Goal: Task Accomplishment & Management: Manage account settings

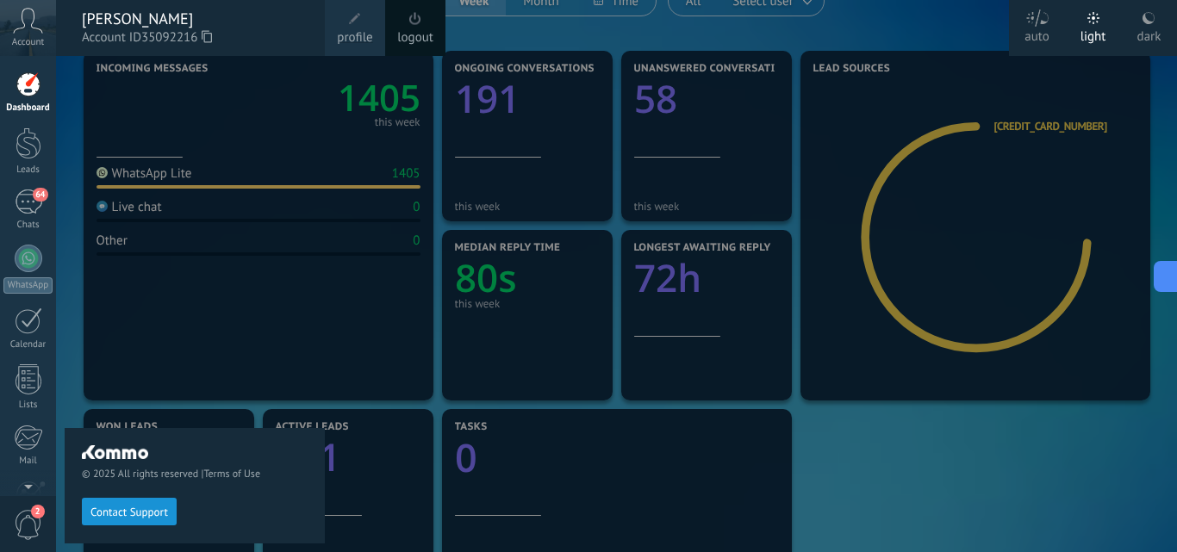
scroll to position [172, 0]
click at [42, 92] on link "Dashboard" at bounding box center [28, 92] width 56 height 42
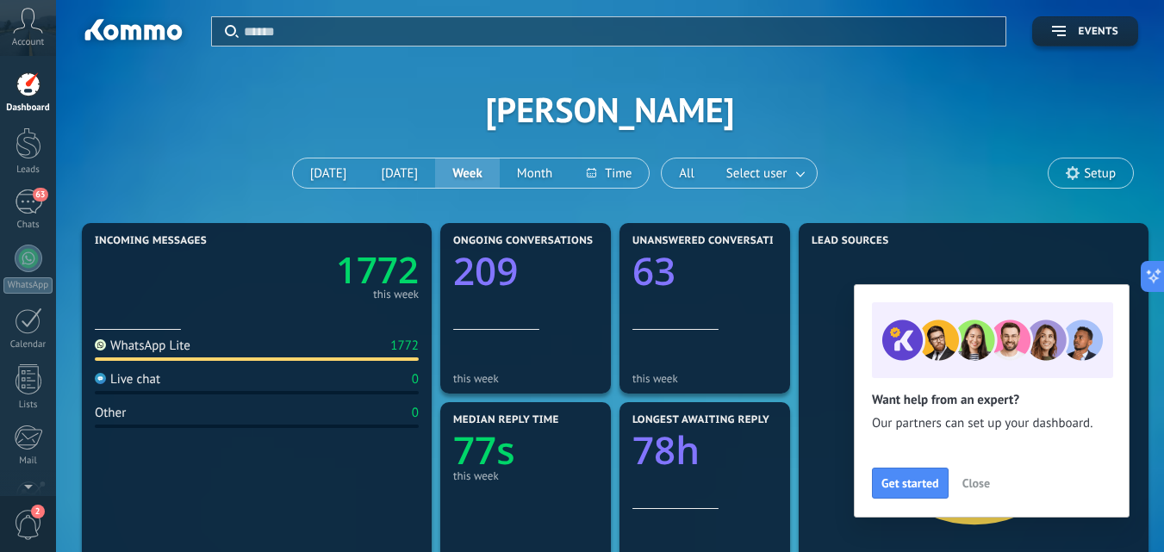
click at [981, 482] on span "Close" at bounding box center [976, 483] width 28 height 12
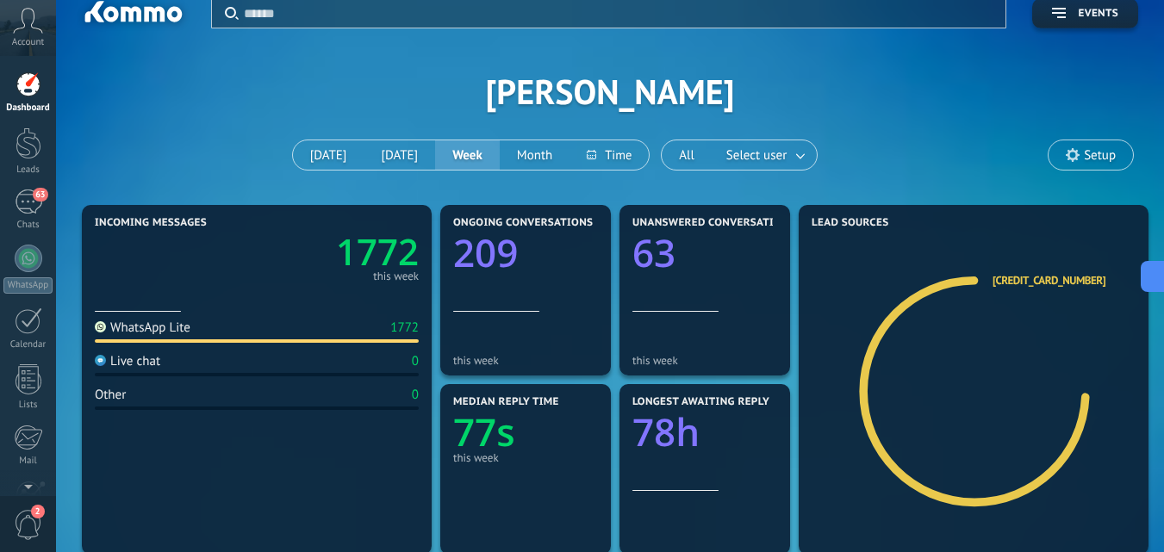
scroll to position [34, 0]
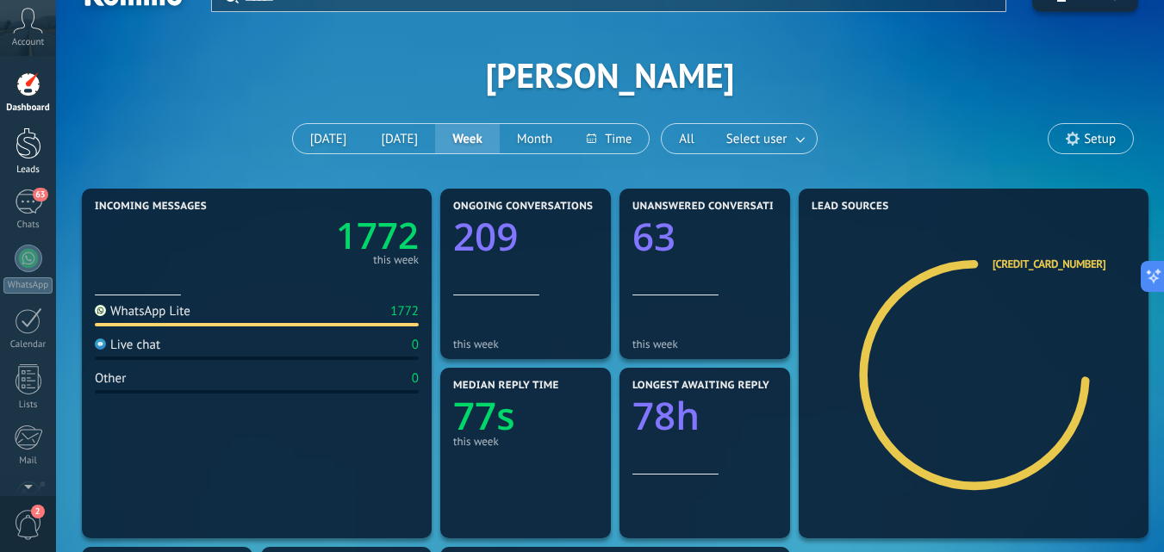
click at [34, 133] on div at bounding box center [29, 143] width 26 height 32
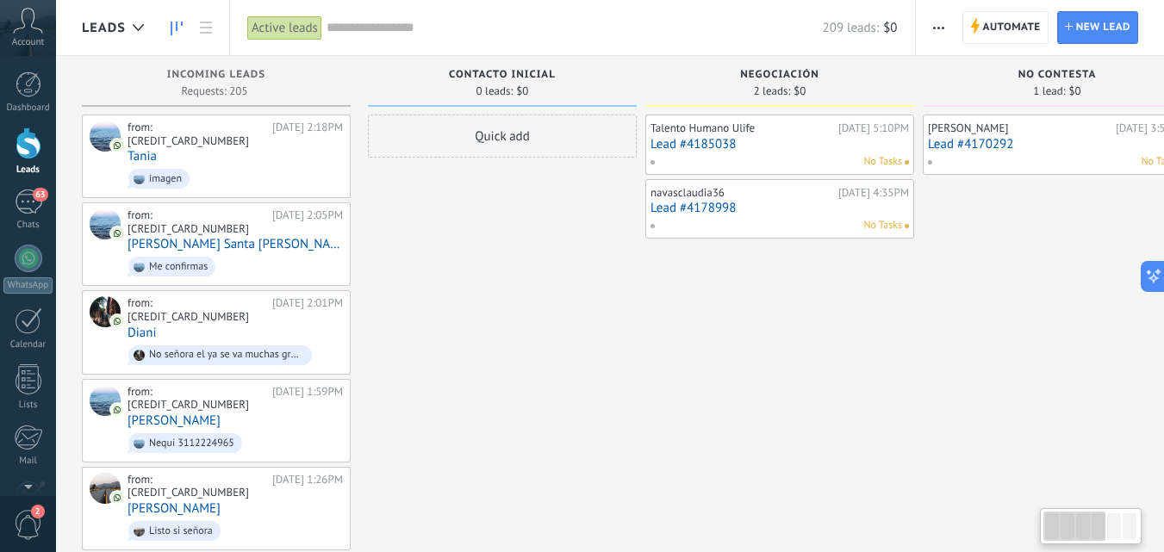
click at [229, 114] on div "Incoming leads Requests: 205 0 0 0 205 0 0 0 205" at bounding box center [216, 85] width 269 height 59
click at [220, 127] on div "from: 573112224965" at bounding box center [196, 134] width 139 height 27
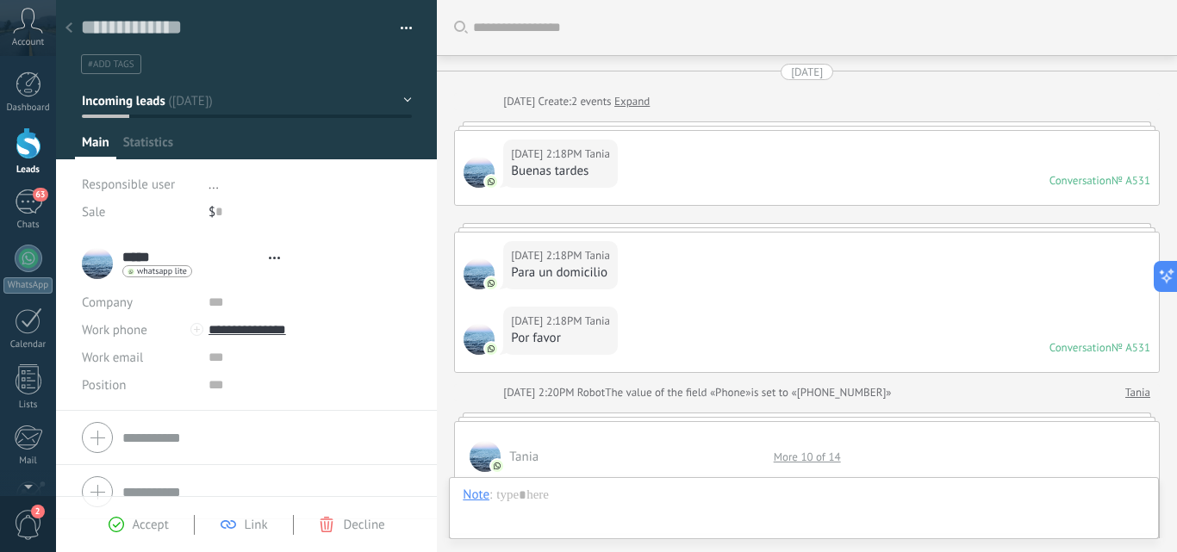
scroll to position [1050, 0]
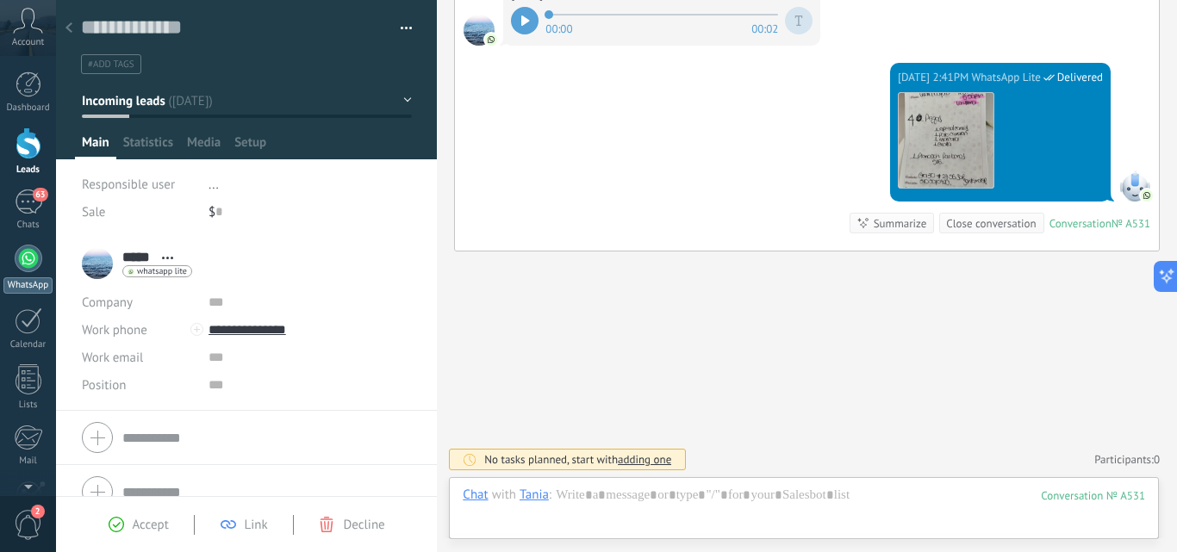
click at [34, 251] on div at bounding box center [29, 259] width 28 height 28
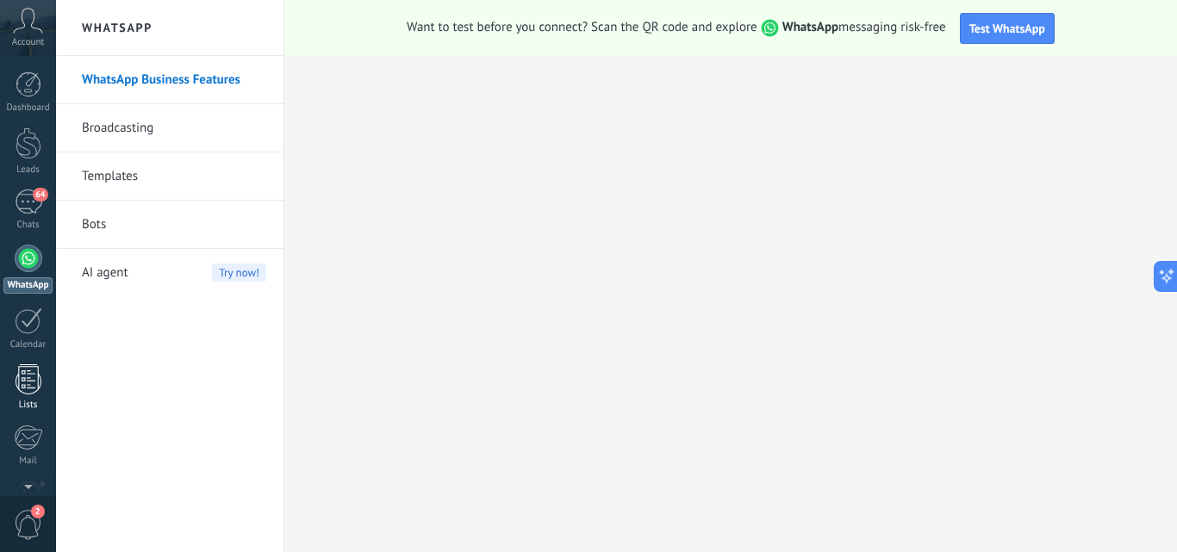
click at [37, 382] on div at bounding box center [29, 379] width 26 height 30
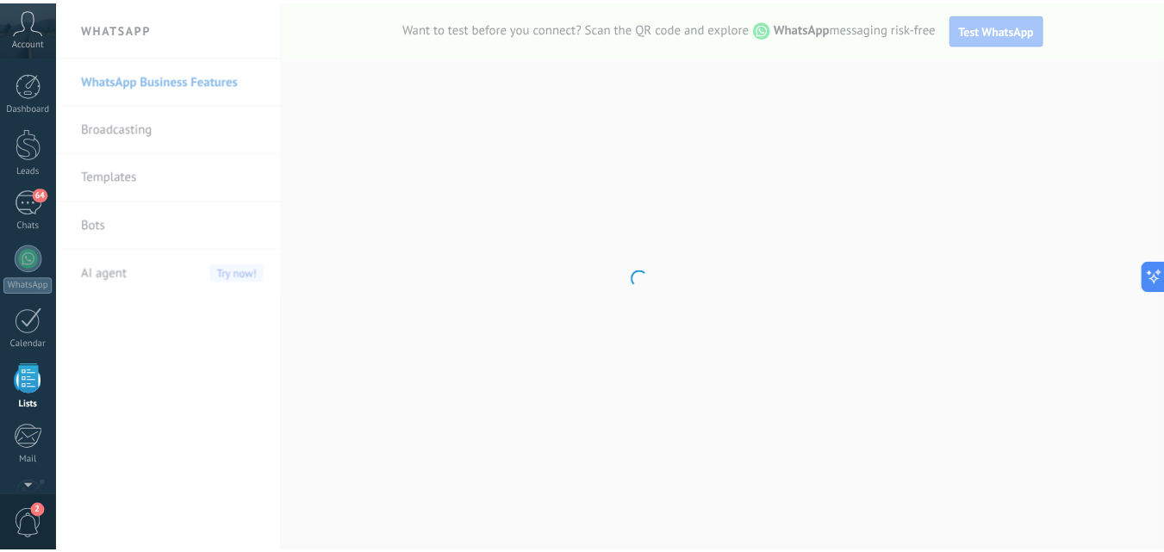
scroll to position [107, 0]
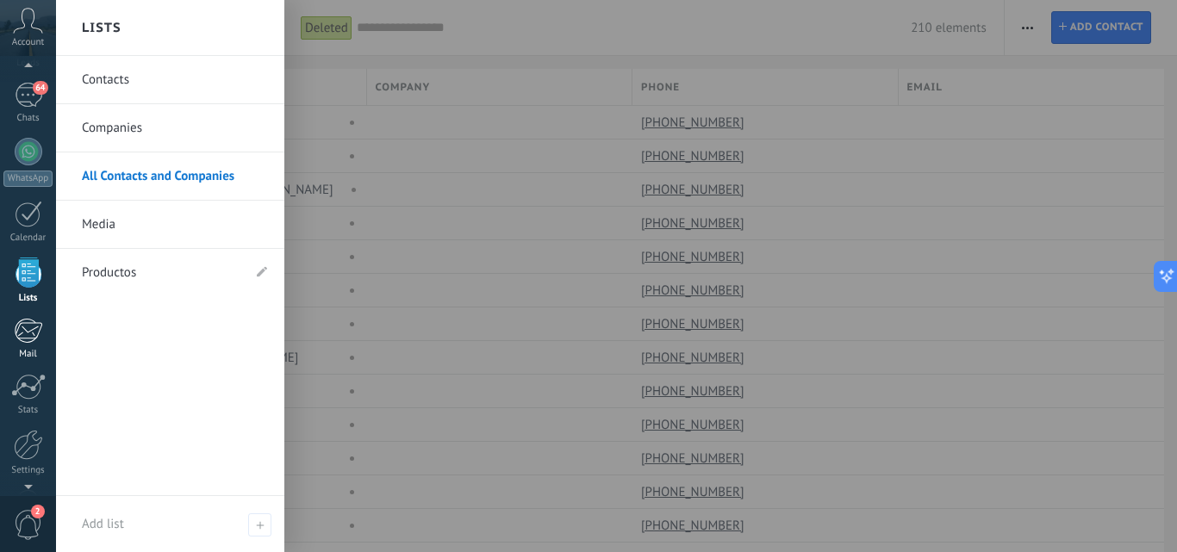
click at [39, 338] on div at bounding box center [28, 331] width 28 height 26
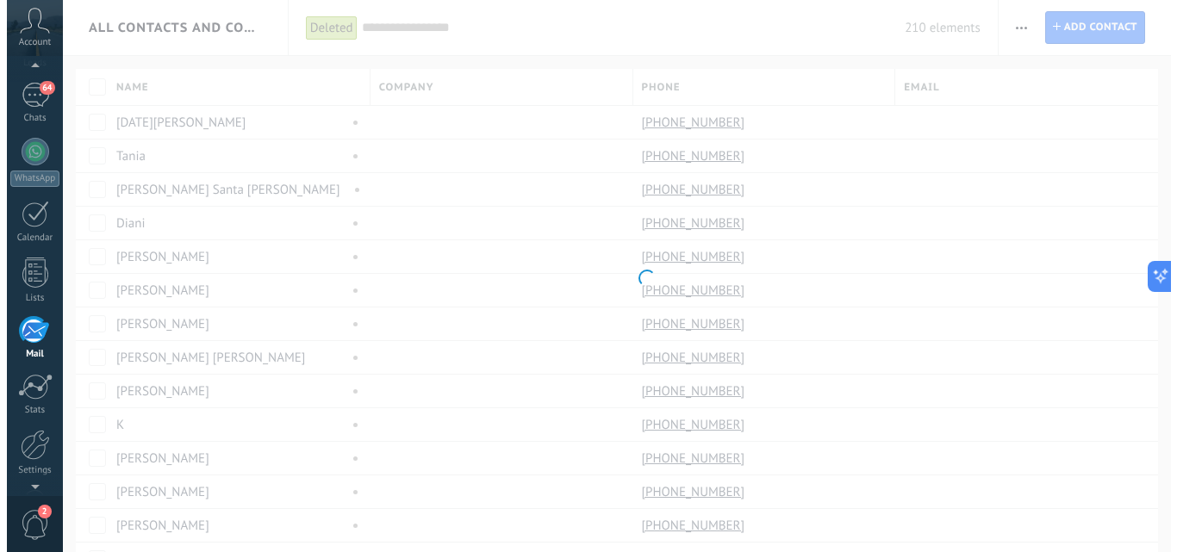
scroll to position [165, 0]
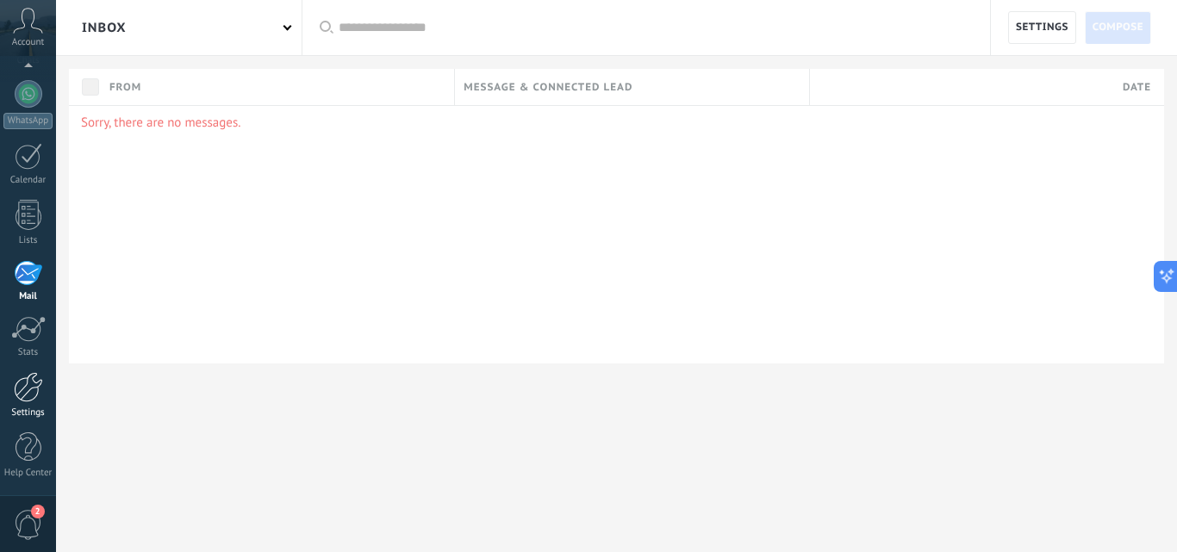
click at [35, 392] on div at bounding box center [28, 387] width 29 height 30
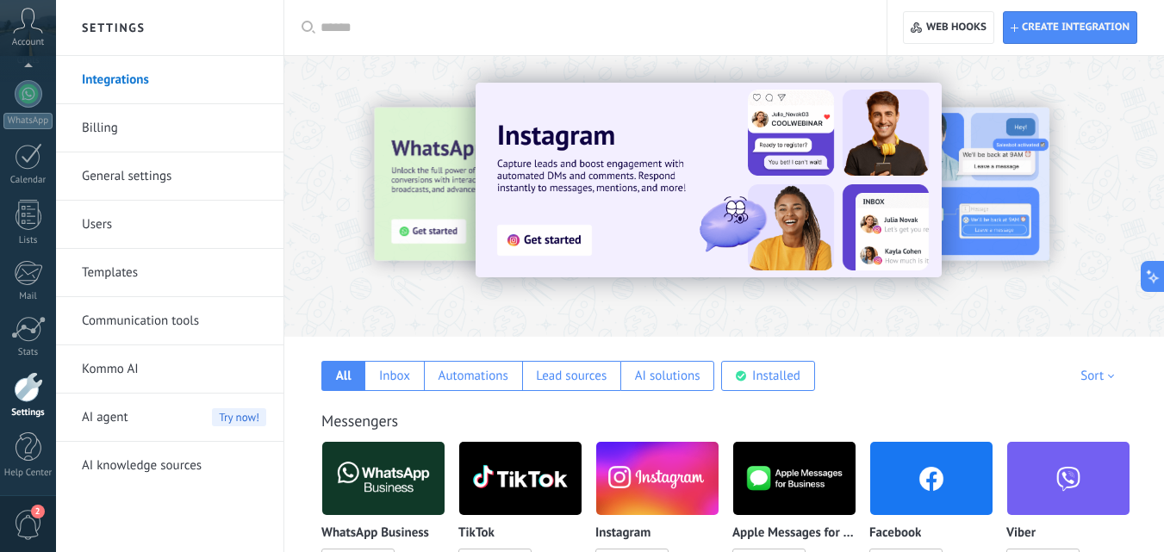
click at [30, 34] on div "Account" at bounding box center [28, 28] width 56 height 56
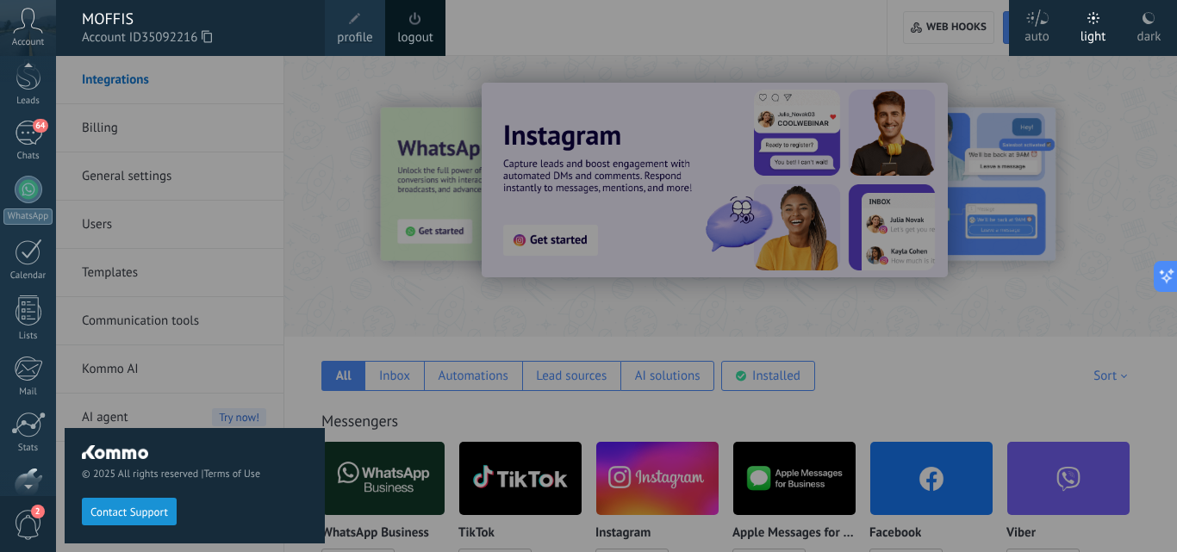
click at [31, 78] on div at bounding box center [28, 69] width 56 height 26
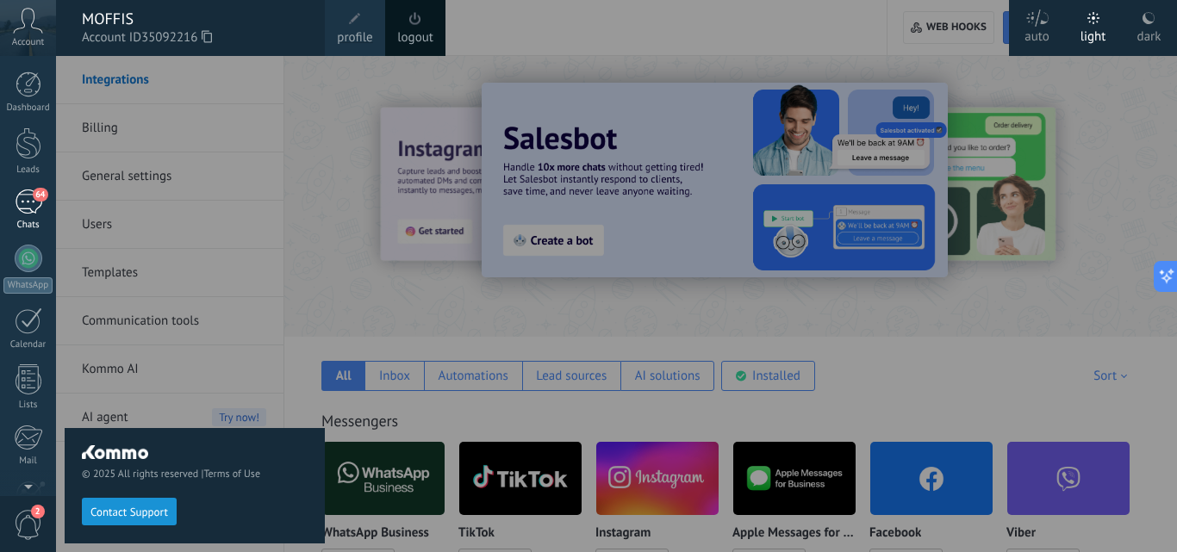
click at [20, 199] on div "64" at bounding box center [29, 201] width 28 height 25
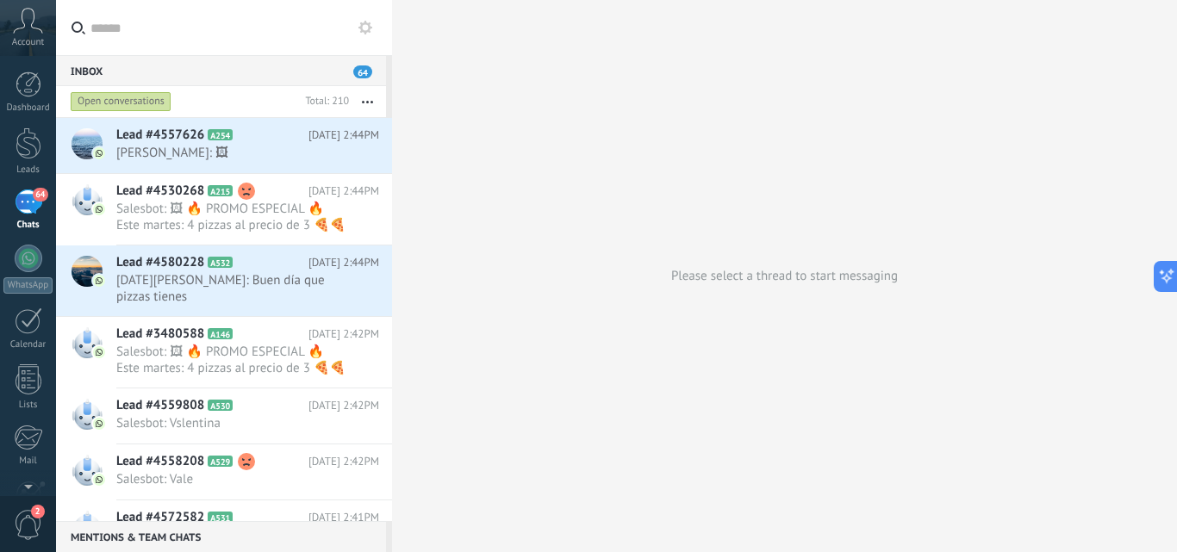
scroll to position [354, 0]
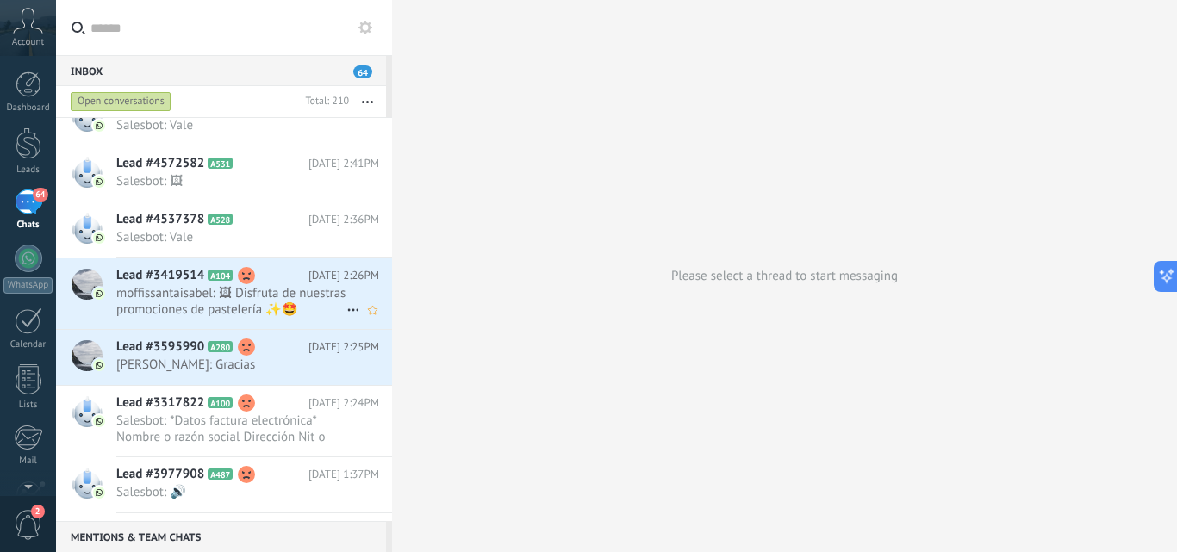
click at [249, 285] on span "moffissantaisabel: 🖼 Disfruta de nuestras promociones de pastelería ✨🤩" at bounding box center [231, 301] width 230 height 33
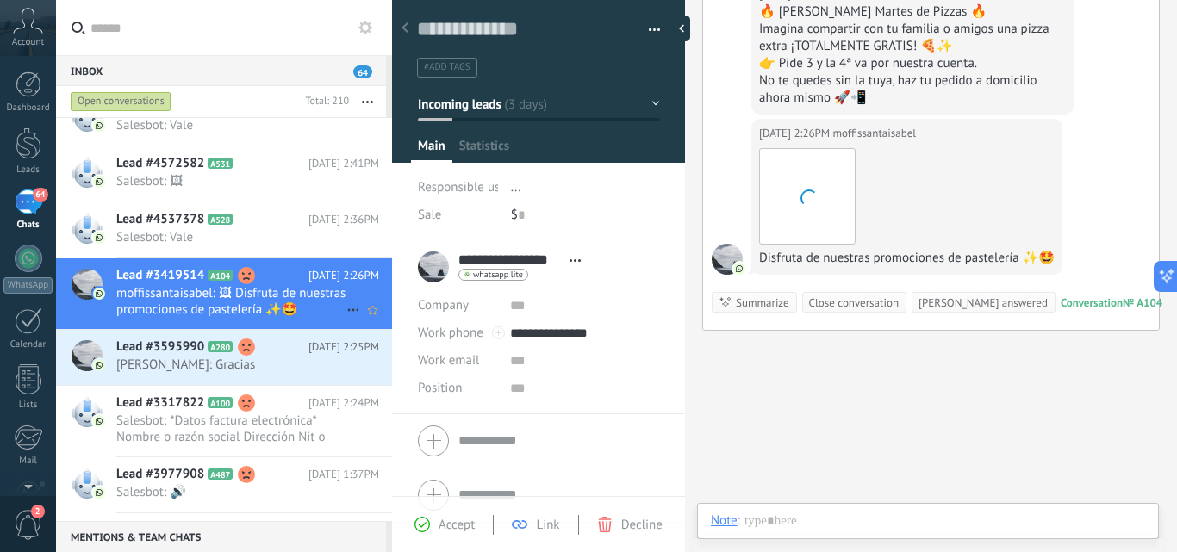
scroll to position [26, 0]
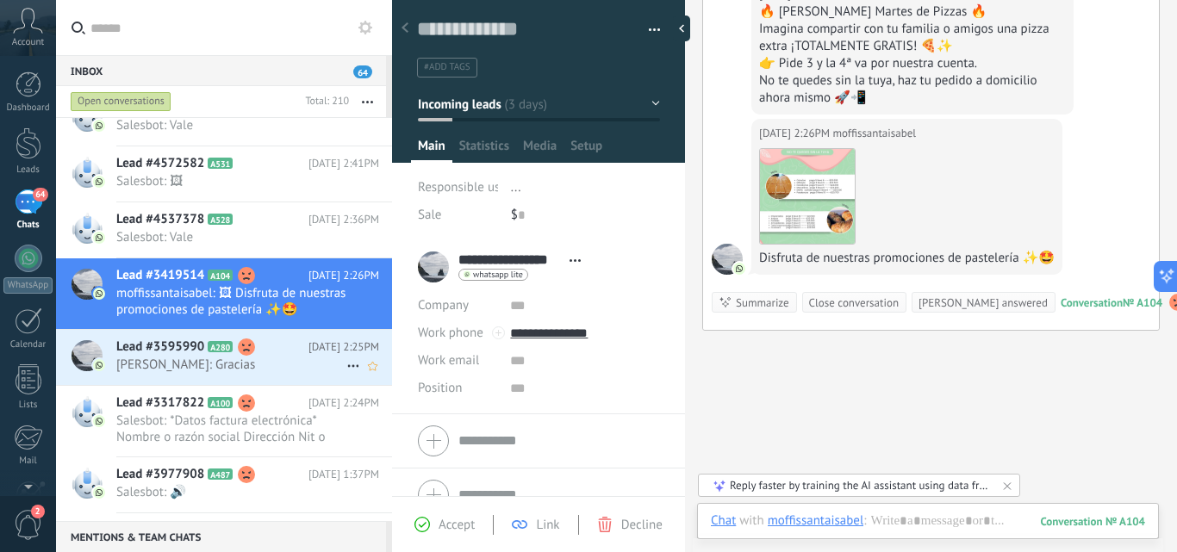
click at [223, 338] on h2 "Lead #3595990 A280" at bounding box center [212, 346] width 192 height 17
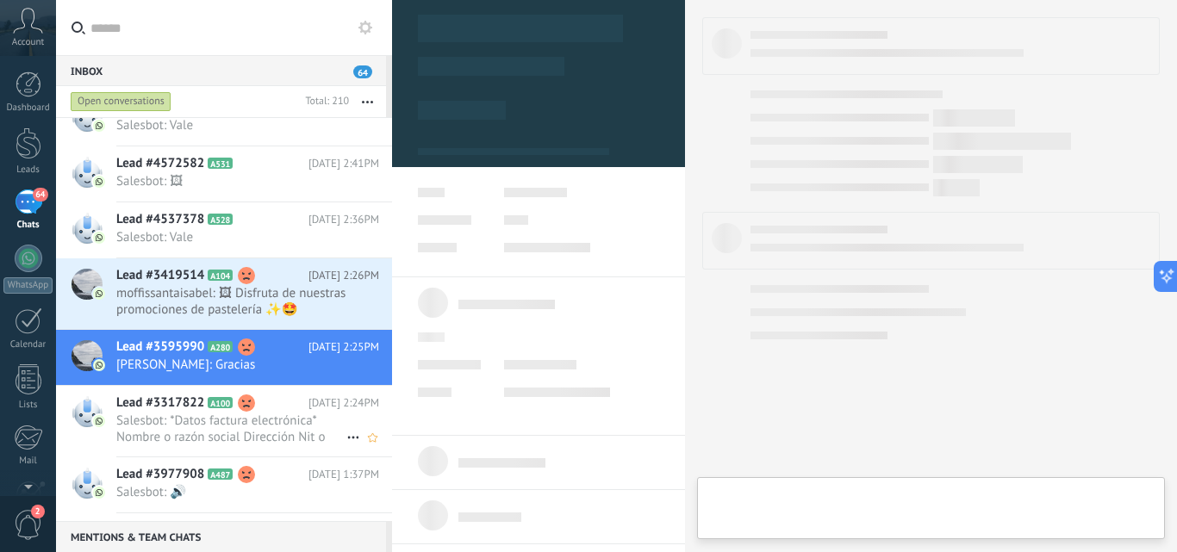
click at [191, 394] on span "Lead #3317822" at bounding box center [160, 402] width 88 height 17
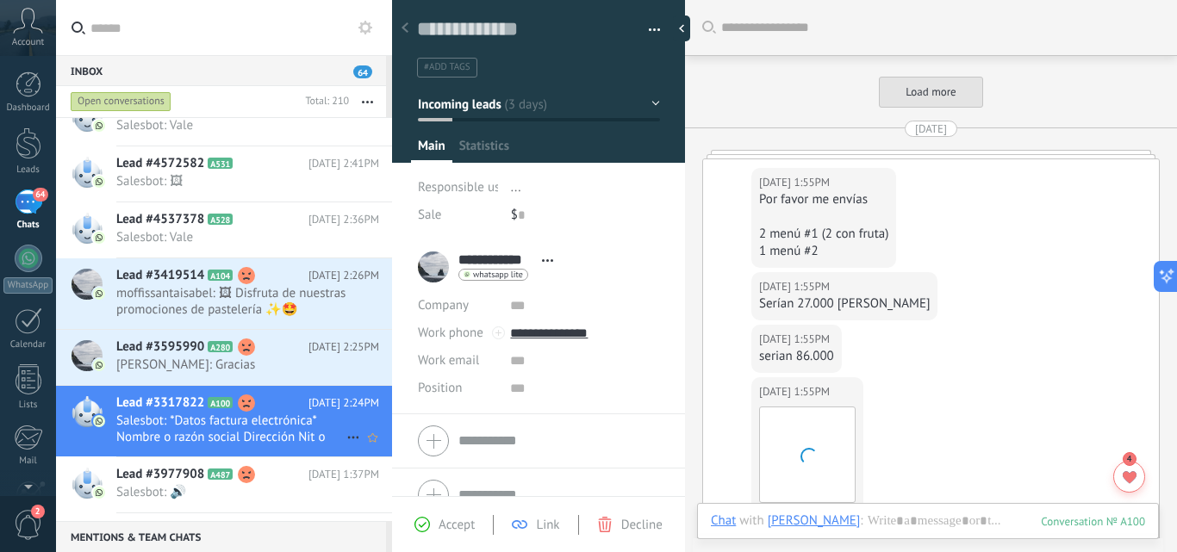
scroll to position [1734, 0]
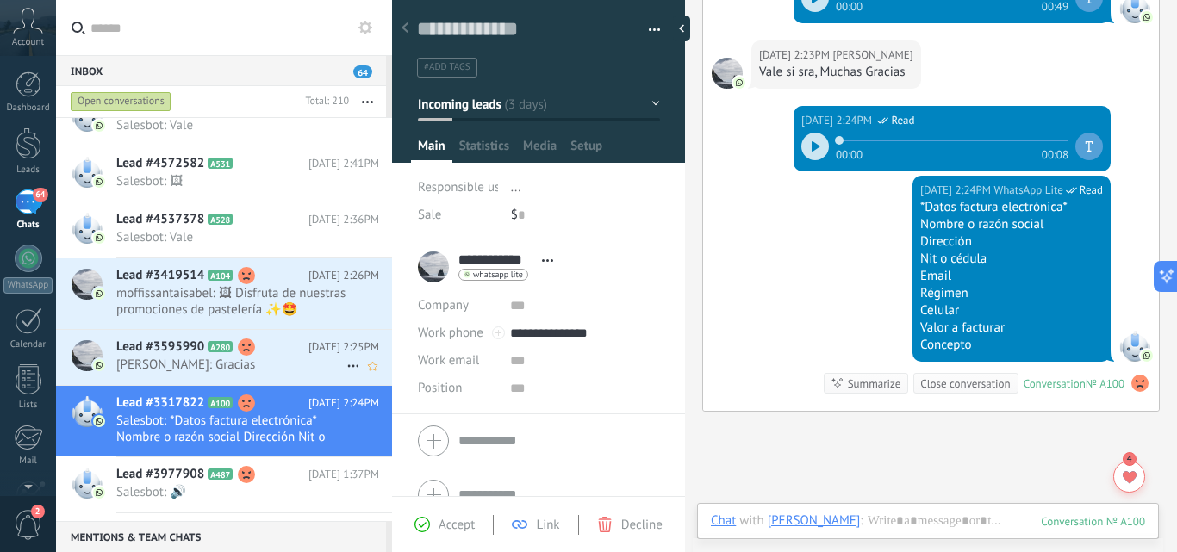
click at [226, 357] on span "[PERSON_NAME]: Gracias" at bounding box center [231, 365] width 230 height 16
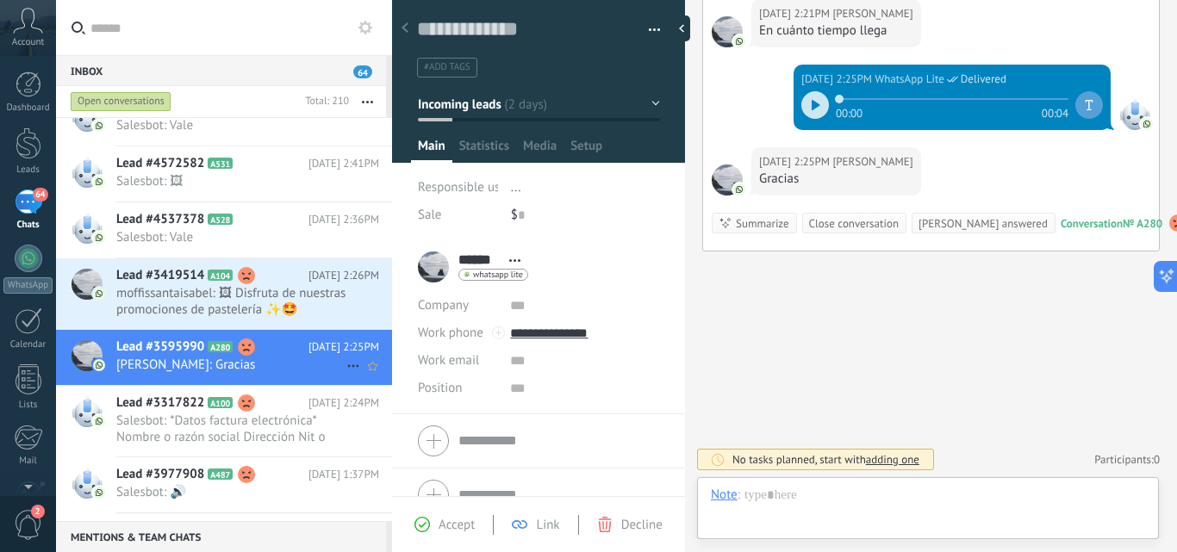
scroll to position [26, 0]
click at [245, 338] on use at bounding box center [246, 346] width 17 height 17
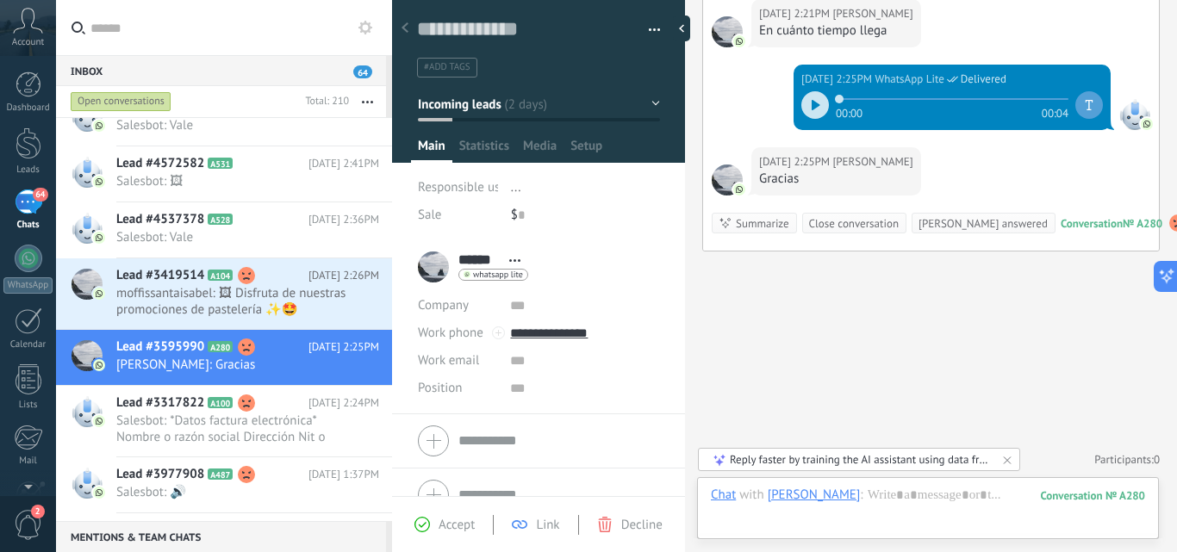
click at [1169, 220] on use at bounding box center [1177, 222] width 17 height 17
click at [1131, 165] on icon at bounding box center [1128, 165] width 14 height 14
click at [1113, 164] on span "Sentiment analysis" at bounding box center [1066, 165] width 104 height 17
click at [385, 458] on div "Lead #3977908 A487 [DATE] 1:37PM Salesbot: 🔊" at bounding box center [254, 484] width 276 height 54
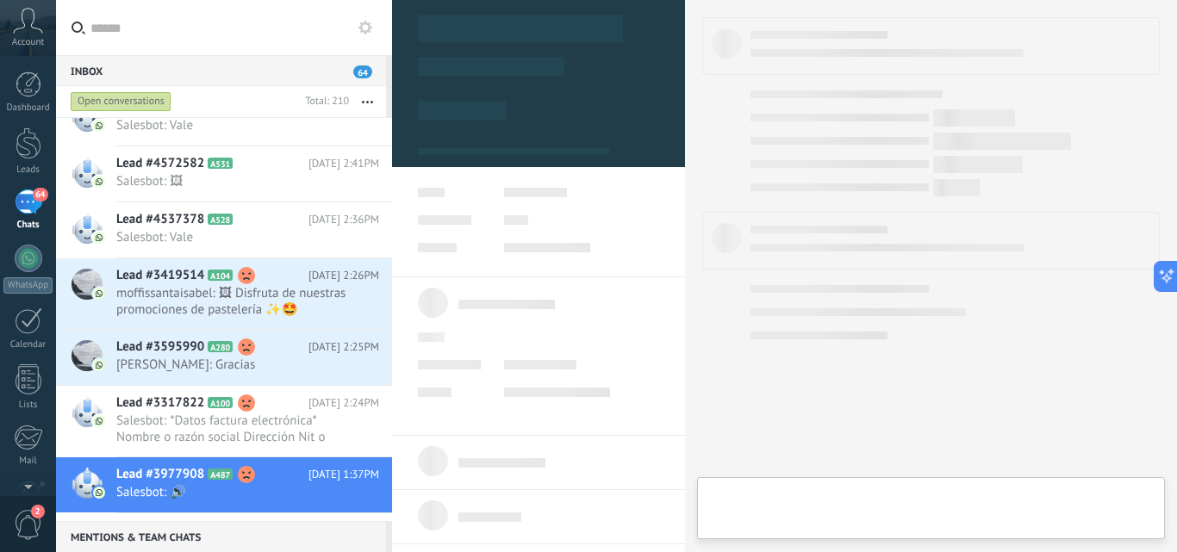
click at [392, 470] on div at bounding box center [392, 276] width 0 height 552
type textarea "**********"
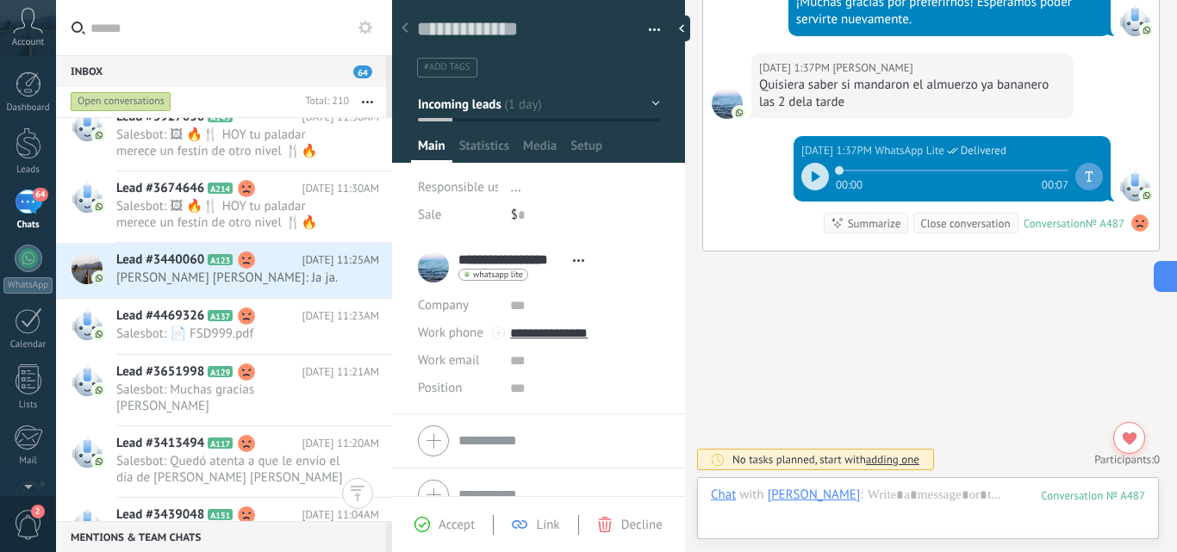
scroll to position [2753, 0]
